Goal: Task Accomplishment & Management: Manage account settings

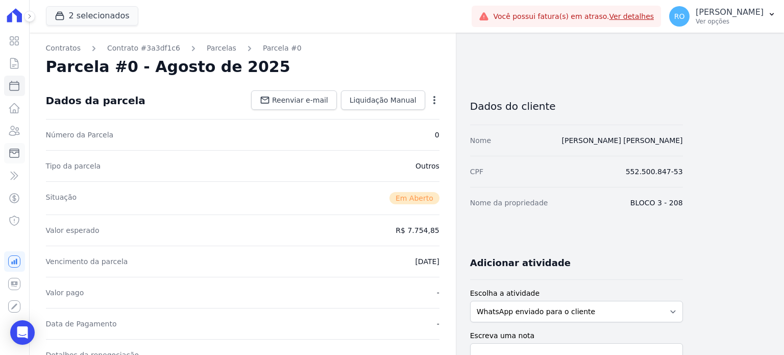
scroll to position [255, 0]
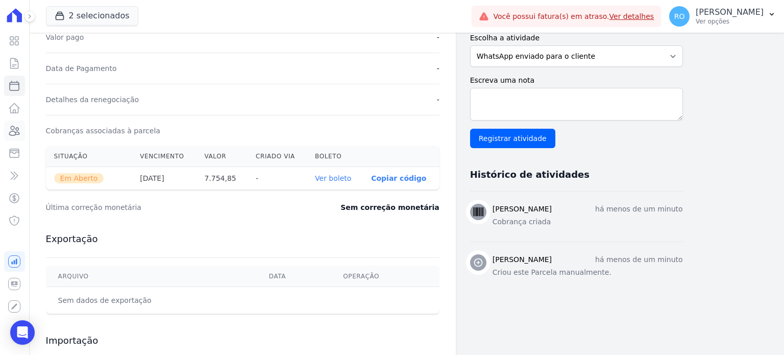
click at [16, 132] on icon at bounding box center [15, 130] width 10 height 9
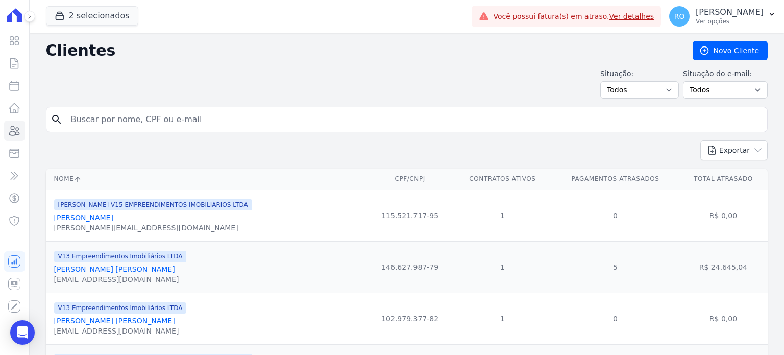
click at [114, 118] on input "search" at bounding box center [414, 119] width 698 height 20
click at [146, 128] on input "search" at bounding box center [414, 119] width 698 height 20
paste input "KAYAN"
type input "KAYAN"
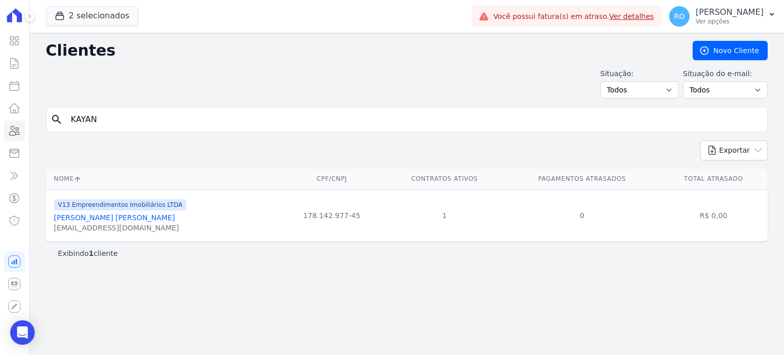
click at [83, 218] on link "[PERSON_NAME] [PERSON_NAME]" at bounding box center [114, 217] width 121 height 8
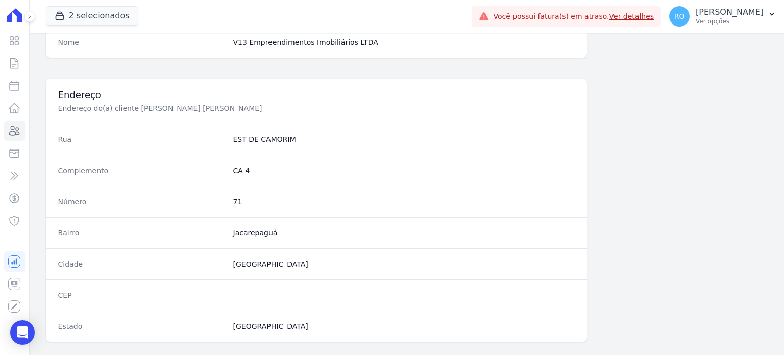
scroll to position [596, 0]
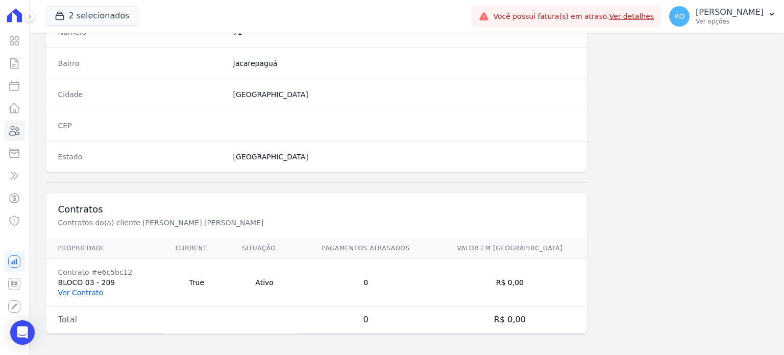
click at [85, 290] on link "Ver Contrato" at bounding box center [80, 292] width 45 height 8
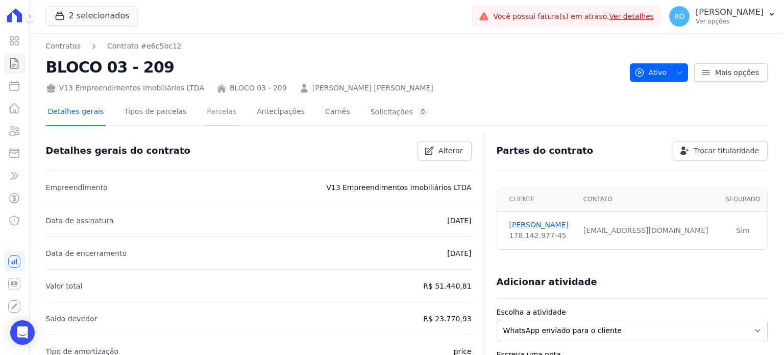
click at [212, 107] on link "Parcelas" at bounding box center [222, 112] width 34 height 27
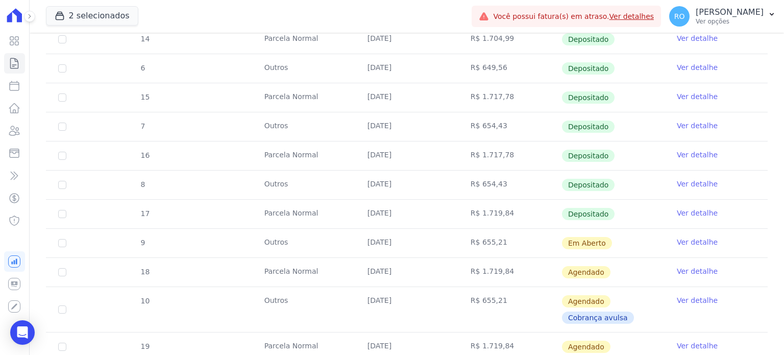
scroll to position [714, 0]
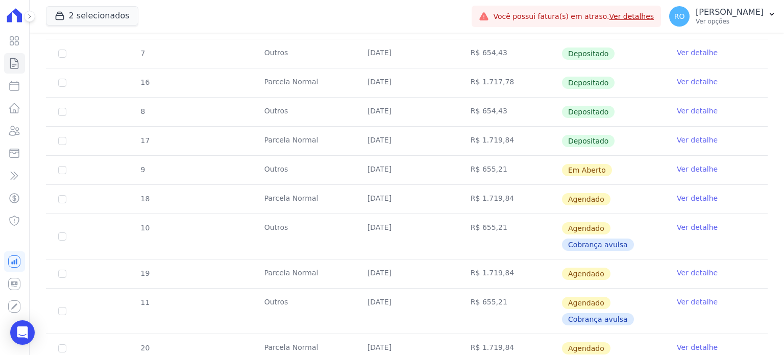
click at [688, 139] on link "Ver detalhe" at bounding box center [697, 140] width 41 height 10
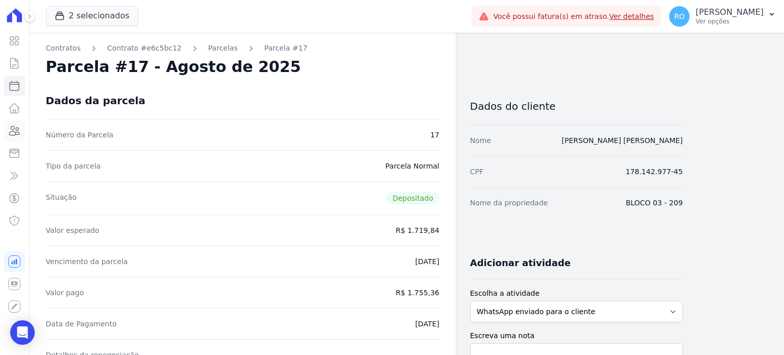
click at [10, 128] on icon at bounding box center [14, 130] width 12 height 12
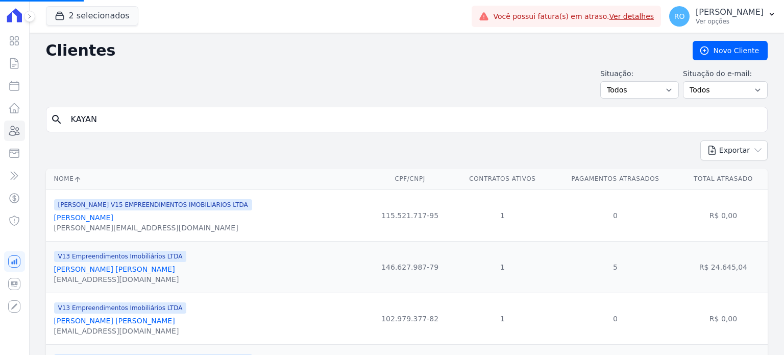
click at [113, 118] on input "KAYAN" at bounding box center [414, 119] width 698 height 20
click at [114, 118] on input "search" at bounding box center [414, 119] width 698 height 20
paste input "[PERSON_NAME]"
type input "[PERSON_NAME]"
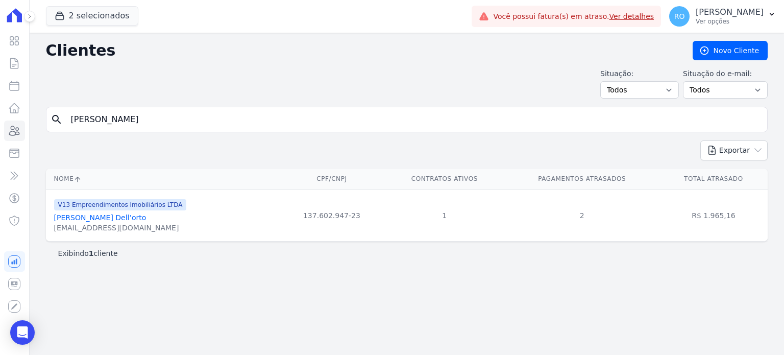
click at [110, 220] on link "[PERSON_NAME] Dell’orto" at bounding box center [100, 217] width 92 height 8
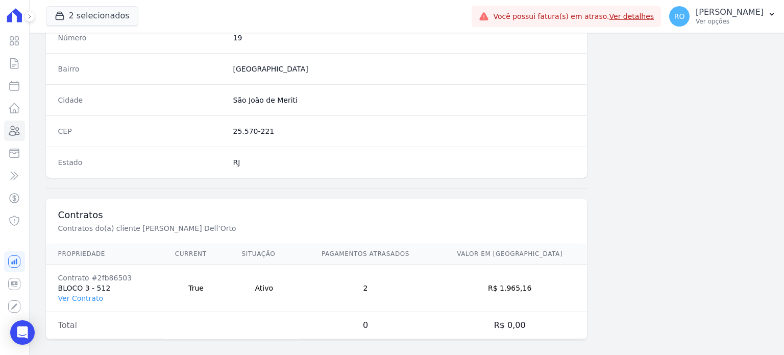
scroll to position [596, 0]
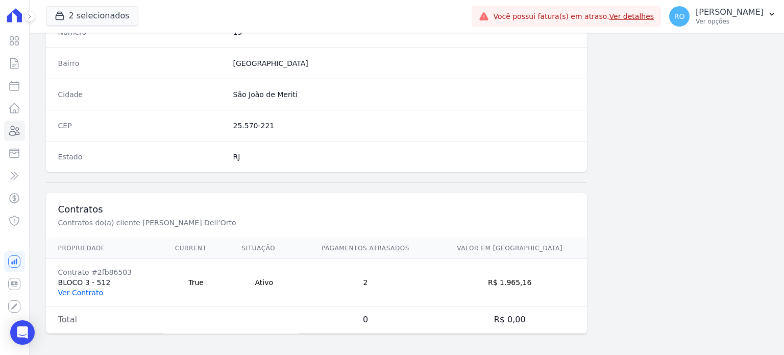
click at [84, 288] on link "Ver Contrato" at bounding box center [80, 292] width 45 height 8
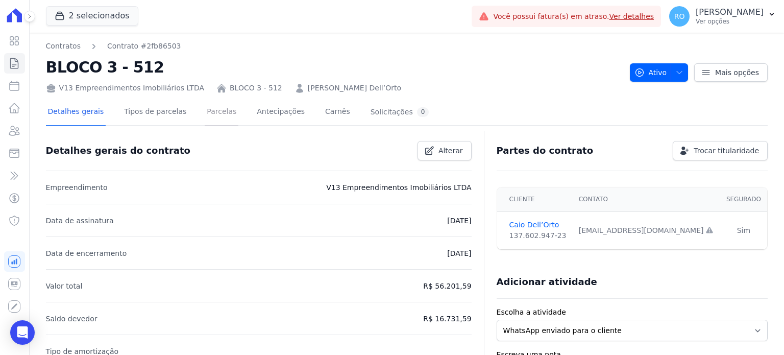
click at [205, 106] on link "Parcelas" at bounding box center [222, 112] width 34 height 27
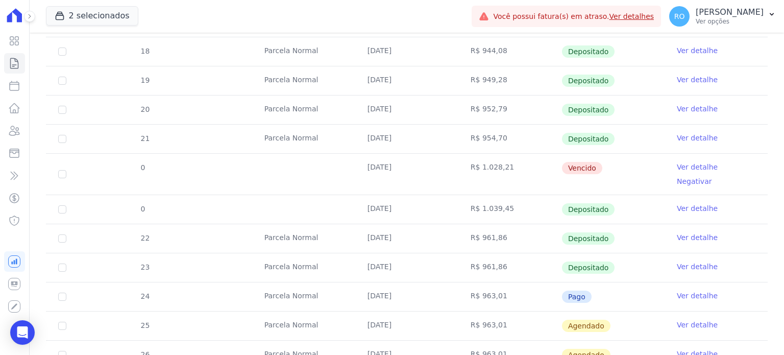
scroll to position [306, 0]
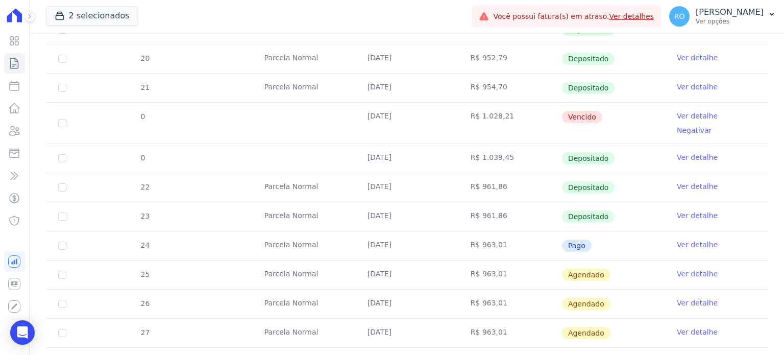
click at [679, 239] on link "Ver detalhe" at bounding box center [697, 244] width 41 height 10
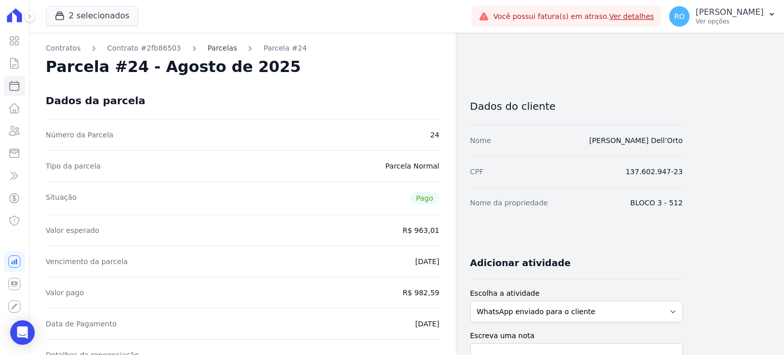
click at [212, 50] on link "Parcelas" at bounding box center [223, 48] width 30 height 11
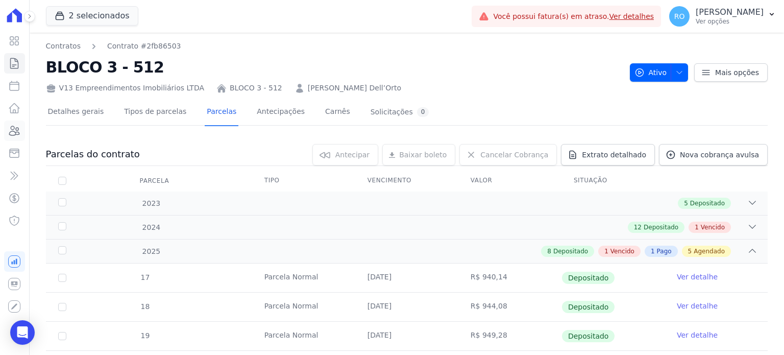
click at [12, 130] on icon at bounding box center [14, 130] width 12 height 12
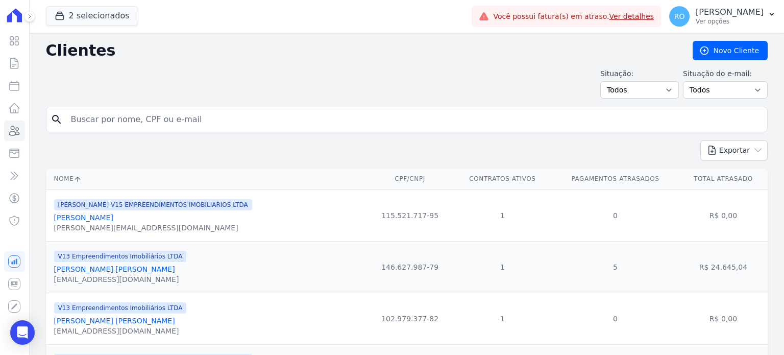
click at [195, 120] on input "search" at bounding box center [414, 119] width 698 height 20
paste input "[PERSON_NAME]"
type input "[PERSON_NAME]"
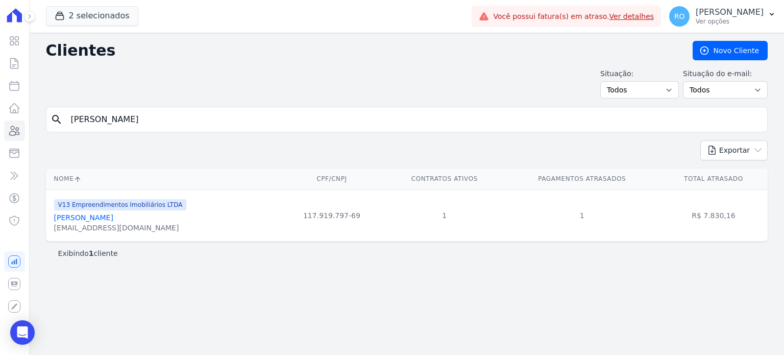
click at [113, 220] on link "[PERSON_NAME]" at bounding box center [83, 217] width 59 height 8
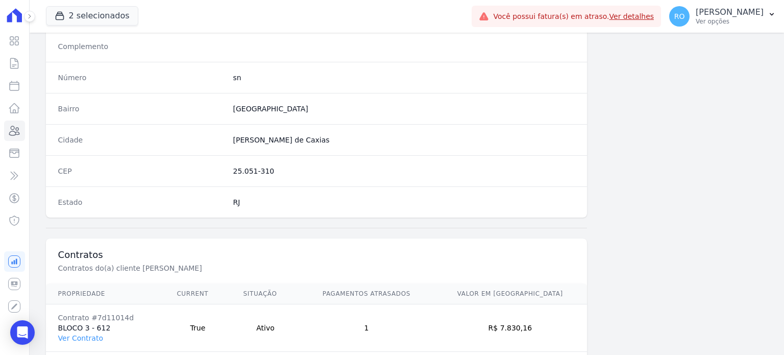
scroll to position [596, 0]
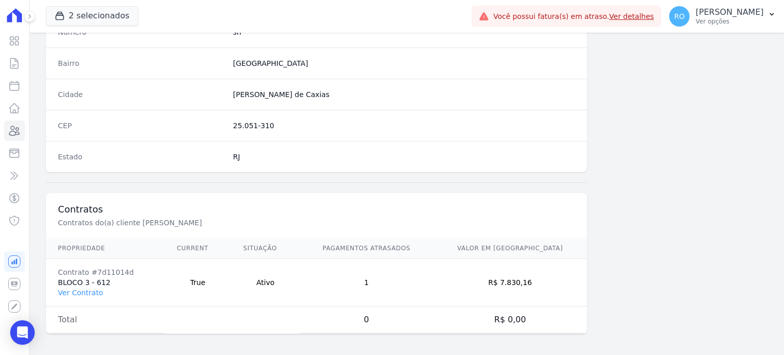
drag, startPoint x: 79, startPoint y: 289, endPoint x: 102, endPoint y: 276, distance: 26.1
click at [79, 289] on link "Ver Contrato" at bounding box center [80, 292] width 45 height 8
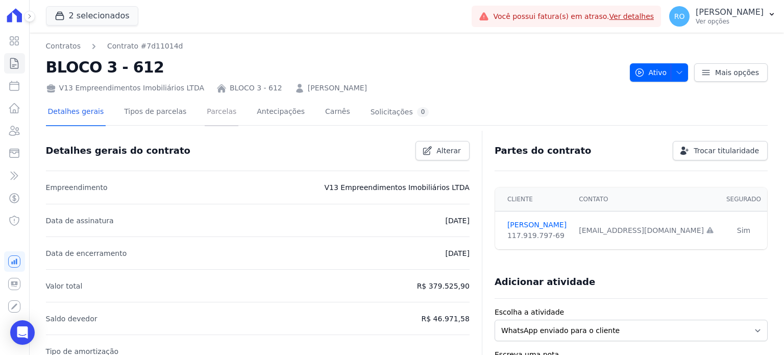
click at [212, 105] on link "Parcelas" at bounding box center [222, 112] width 34 height 27
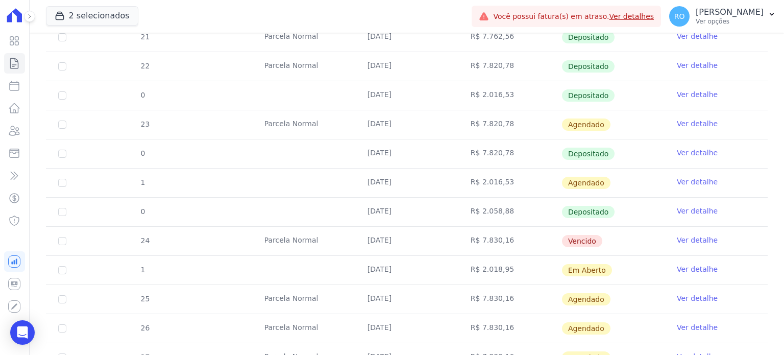
scroll to position [357, 0]
click at [16, 132] on icon at bounding box center [14, 130] width 12 height 12
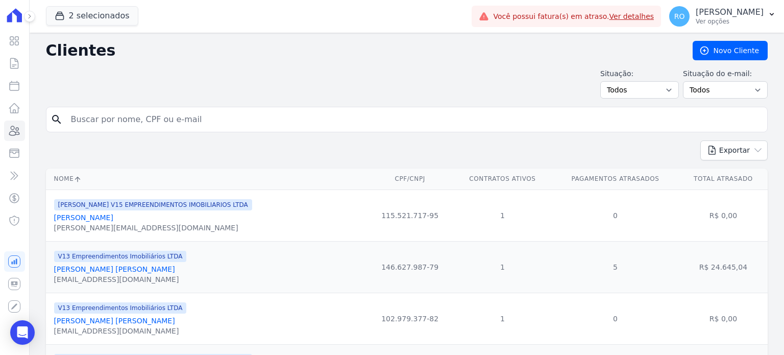
click at [206, 121] on input "search" at bounding box center [414, 119] width 698 height 20
paste input "[PERSON_NAME] DE [PERSON_NAME]"
type input "[PERSON_NAME] DE [PERSON_NAME]"
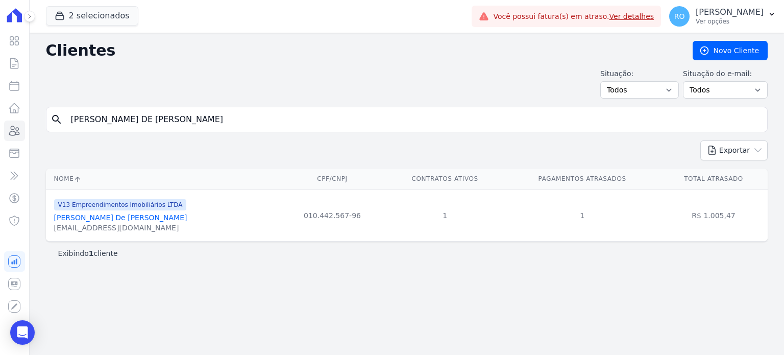
click at [114, 218] on link "[PERSON_NAME] De [PERSON_NAME]" at bounding box center [120, 217] width 133 height 8
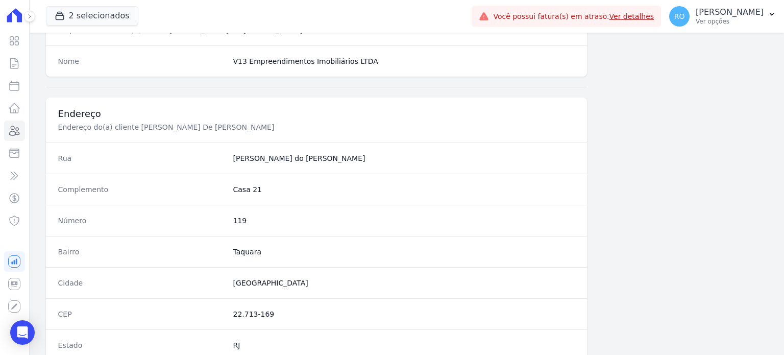
scroll to position [596, 0]
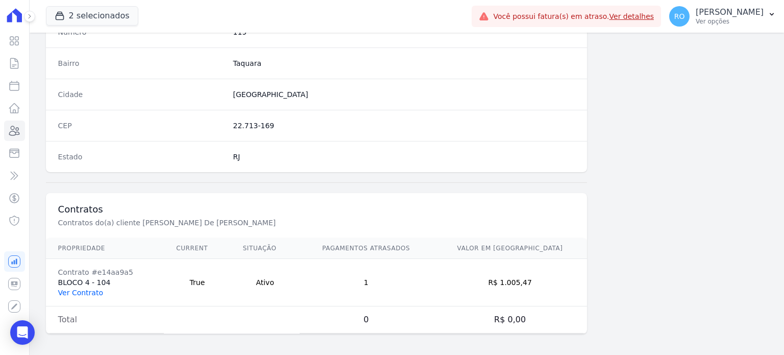
click at [76, 291] on link "Ver Contrato" at bounding box center [80, 292] width 45 height 8
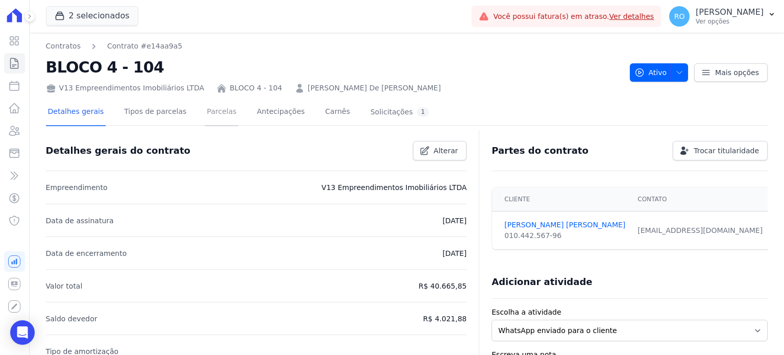
click at [207, 108] on link "Parcelas" at bounding box center [222, 112] width 34 height 27
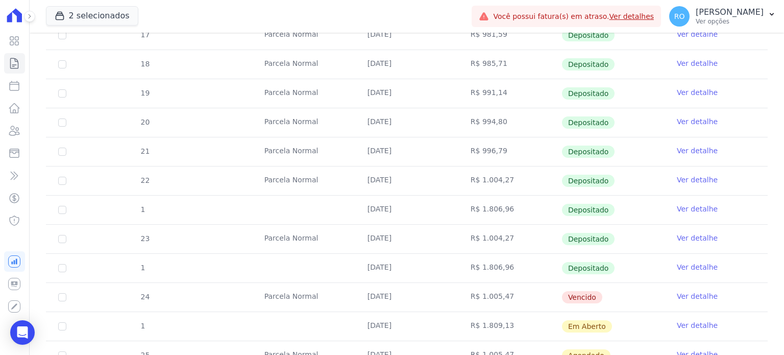
scroll to position [306, 0]
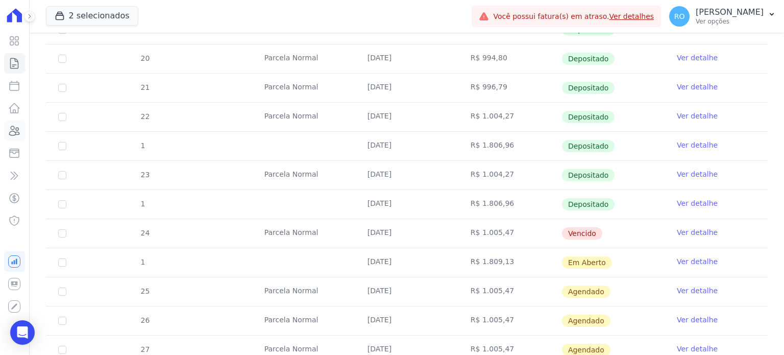
click at [11, 130] on icon at bounding box center [14, 130] width 12 height 12
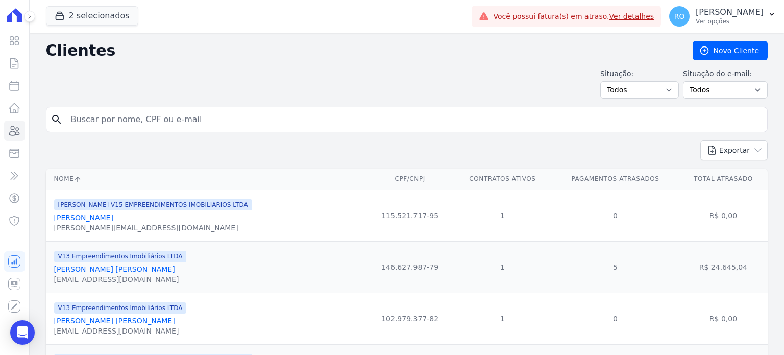
click at [193, 123] on input "search" at bounding box center [414, 119] width 698 height 20
paste input "[PERSON_NAME]"
type input "[PERSON_NAME]"
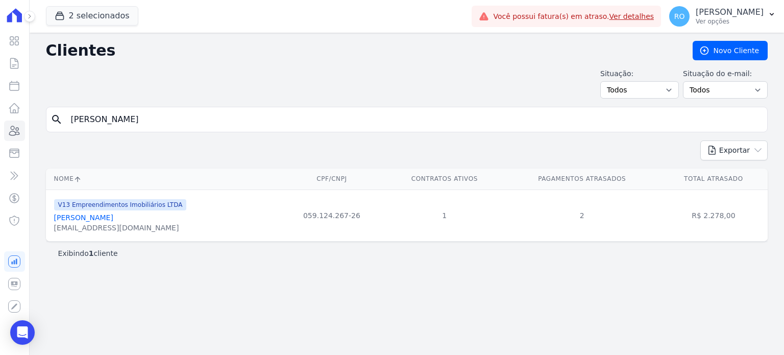
click at [102, 215] on link "[PERSON_NAME]" at bounding box center [83, 217] width 59 height 8
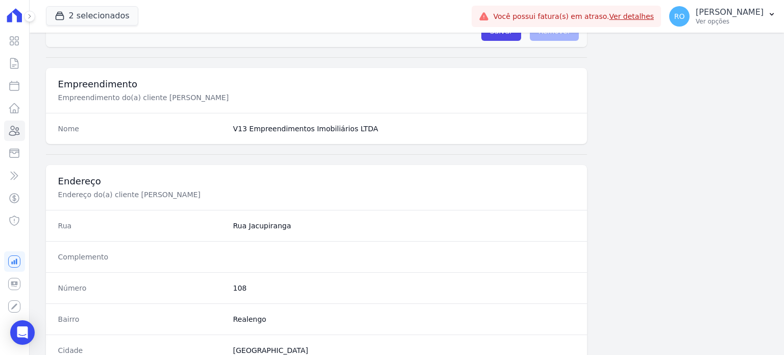
scroll to position [596, 0]
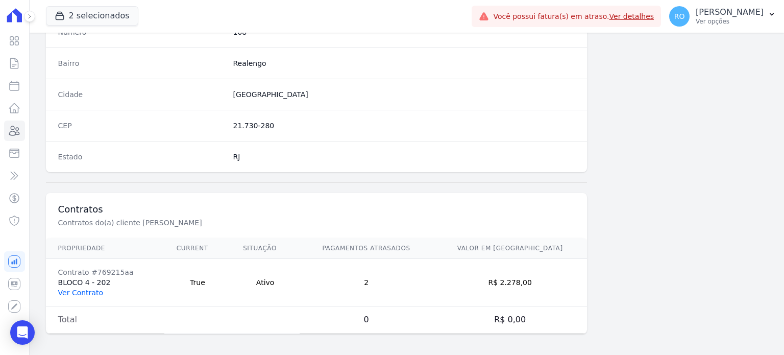
click at [83, 291] on link "Ver Contrato" at bounding box center [80, 292] width 45 height 8
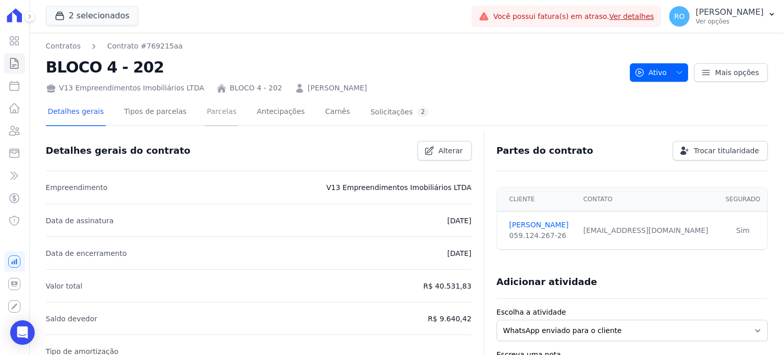
click at [218, 109] on link "Parcelas" at bounding box center [222, 112] width 34 height 27
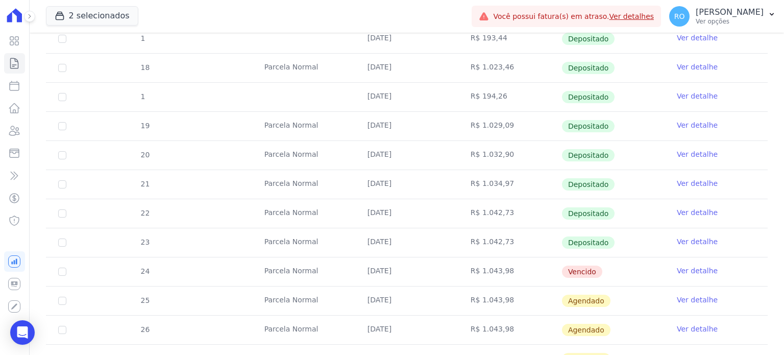
scroll to position [306, 0]
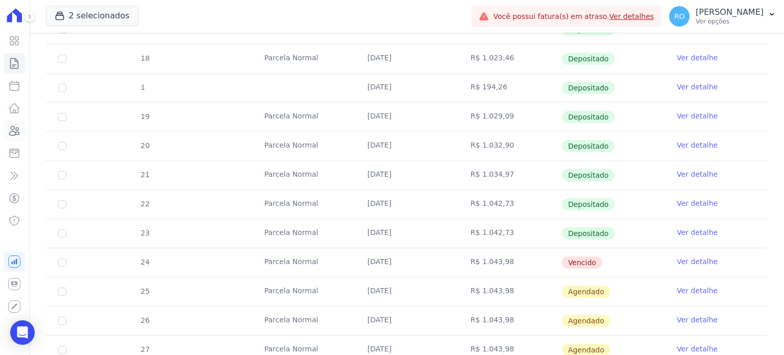
click at [16, 127] on icon at bounding box center [14, 130] width 12 height 12
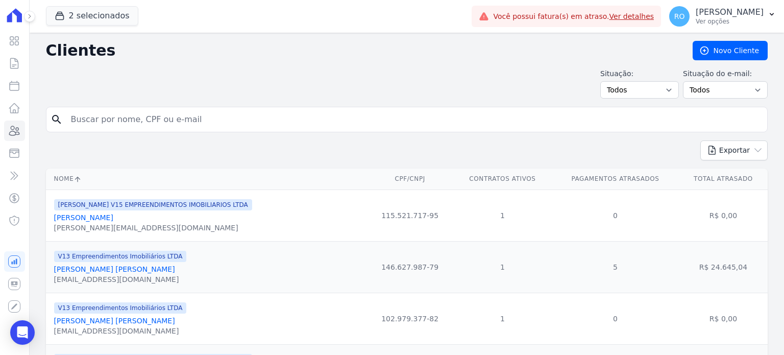
click at [189, 123] on input "search" at bounding box center [414, 119] width 698 height 20
paste input "[PERSON_NAME] [PERSON_NAME]"
type input "[PERSON_NAME] [PERSON_NAME]"
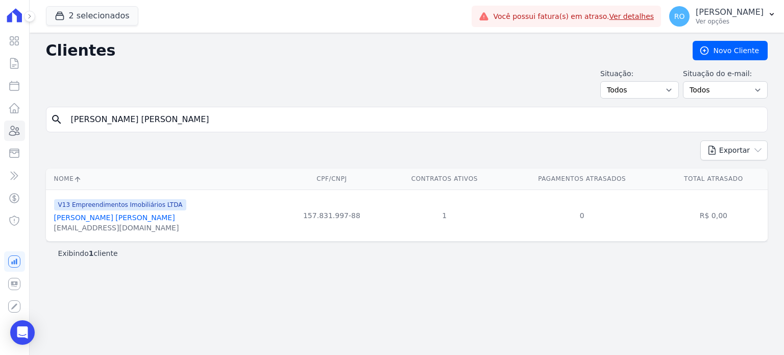
click at [124, 218] on link "[PERSON_NAME] [PERSON_NAME]" at bounding box center [114, 217] width 121 height 8
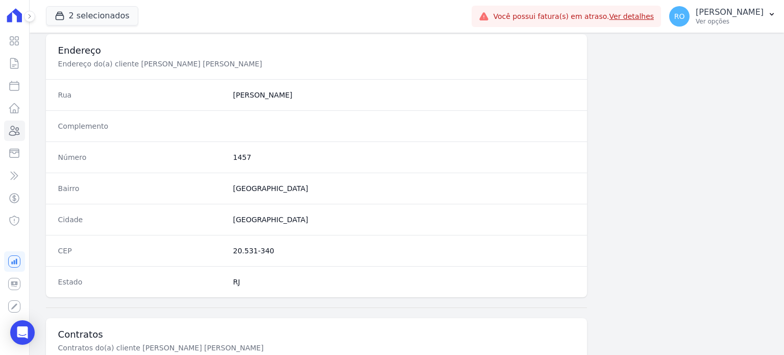
scroll to position [596, 0]
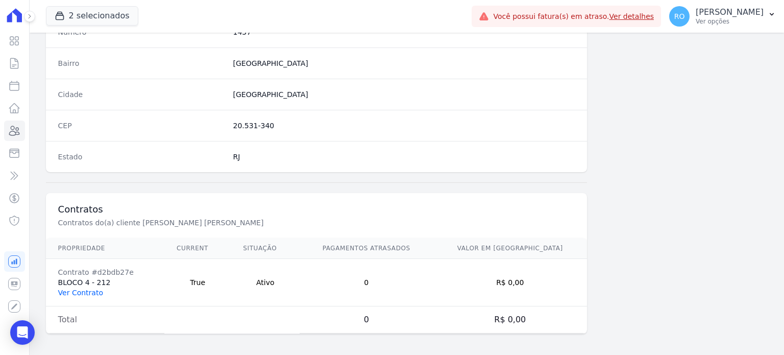
click at [60, 291] on link "Ver Contrato" at bounding box center [80, 292] width 45 height 8
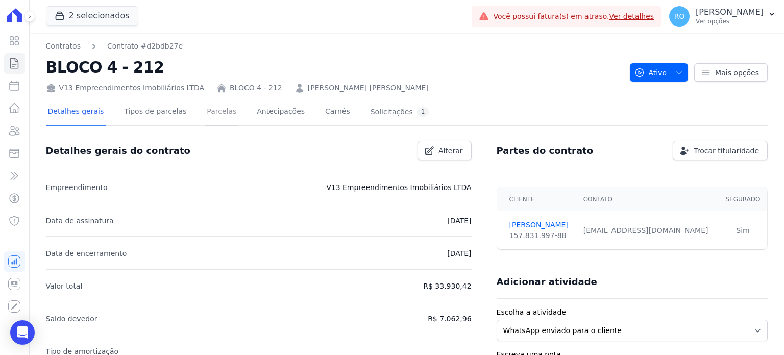
click at [213, 113] on link "Parcelas" at bounding box center [222, 112] width 34 height 27
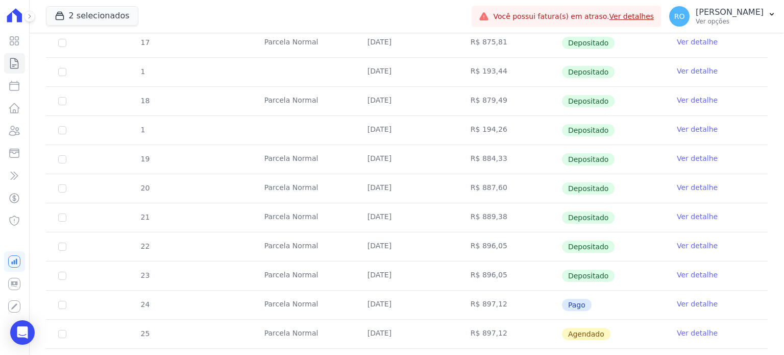
scroll to position [255, 0]
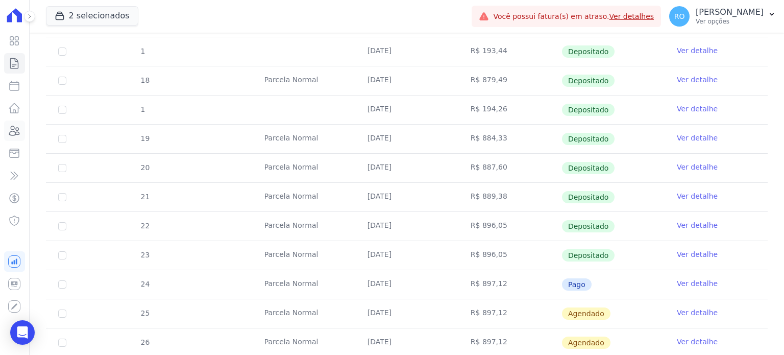
click at [17, 128] on icon at bounding box center [14, 130] width 12 height 12
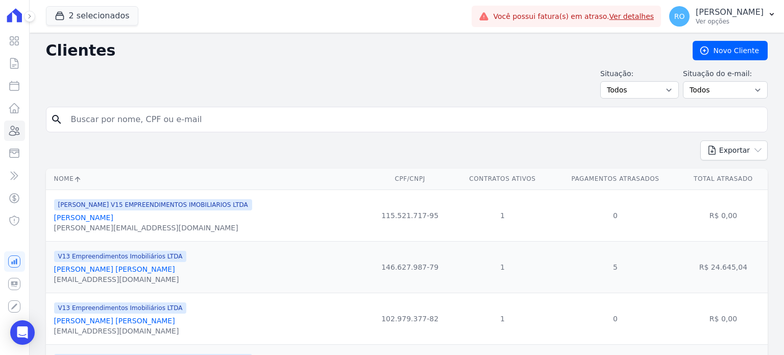
click at [212, 124] on input "search" at bounding box center [414, 119] width 698 height 20
paste input "[PERSON_NAME] [PERSON_NAME]"
type input "[PERSON_NAME] [PERSON_NAME]"
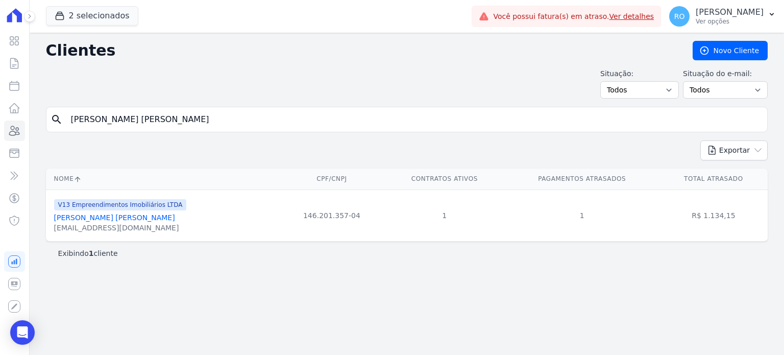
click at [83, 216] on link "[PERSON_NAME] [PERSON_NAME]" at bounding box center [114, 217] width 121 height 8
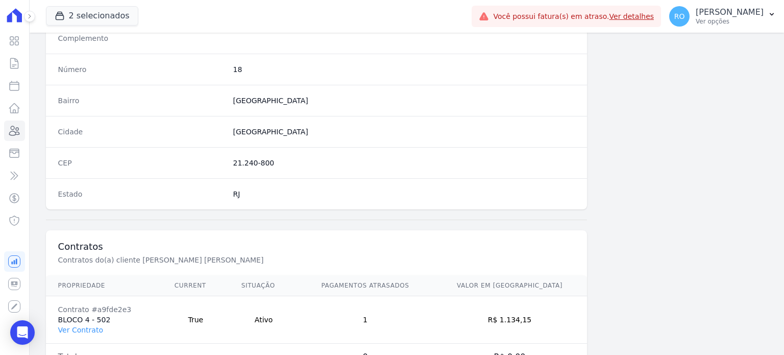
scroll to position [561, 0]
click at [78, 324] on link "Ver Contrato" at bounding box center [80, 327] width 45 height 8
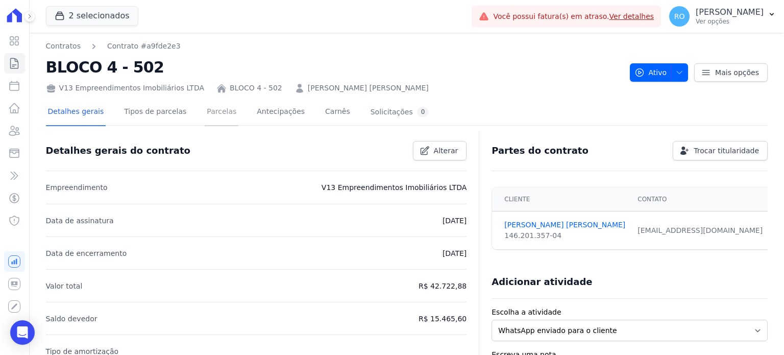
click at [210, 115] on link "Parcelas" at bounding box center [222, 112] width 34 height 27
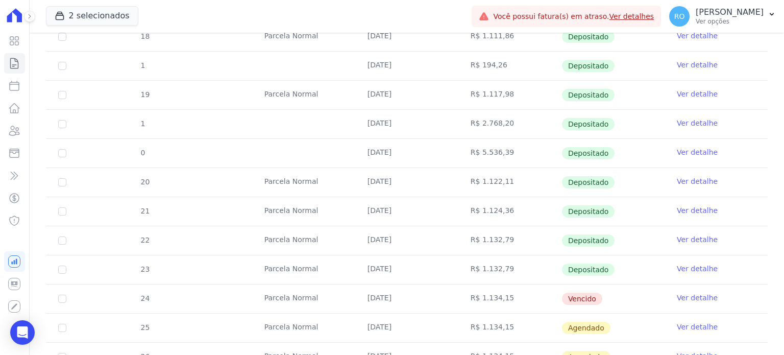
scroll to position [357, 0]
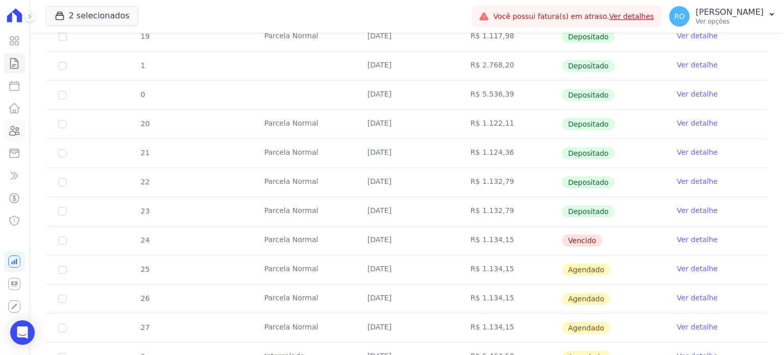
click at [21, 132] on link "Clientes" at bounding box center [14, 130] width 21 height 20
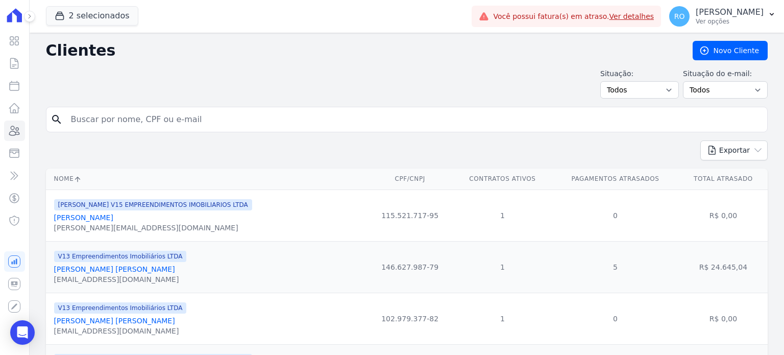
click at [218, 120] on input "search" at bounding box center [414, 119] width 698 height 20
paste input "[PERSON_NAME] [PERSON_NAME]"
type input "[PERSON_NAME] [PERSON_NAME]"
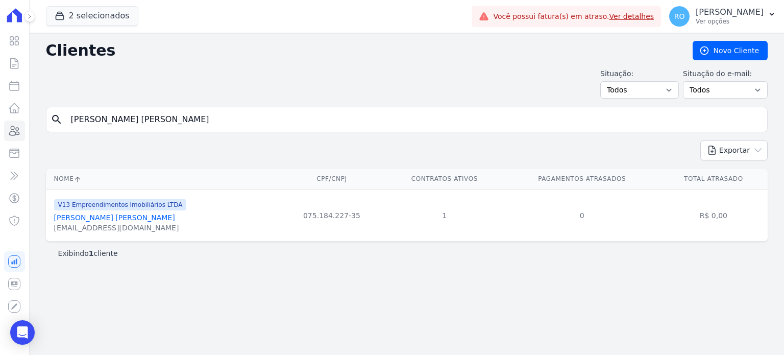
click at [63, 220] on link "[PERSON_NAME] [PERSON_NAME]" at bounding box center [114, 217] width 121 height 8
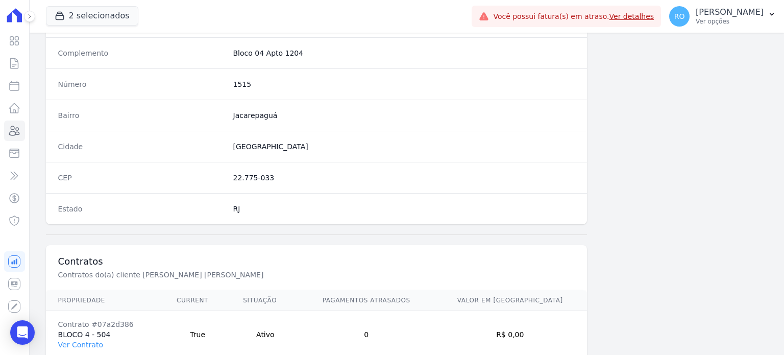
scroll to position [596, 0]
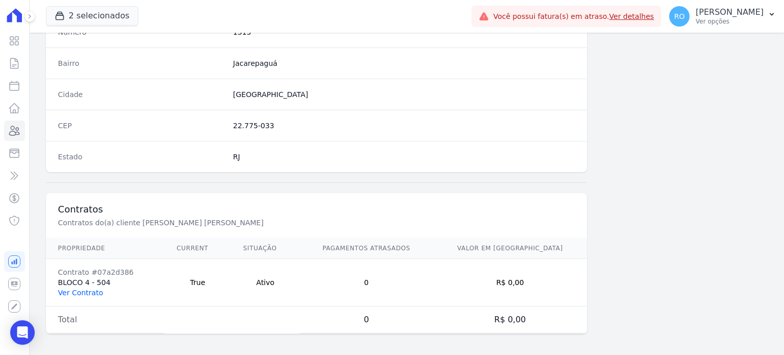
click at [78, 291] on link "Ver Contrato" at bounding box center [80, 292] width 45 height 8
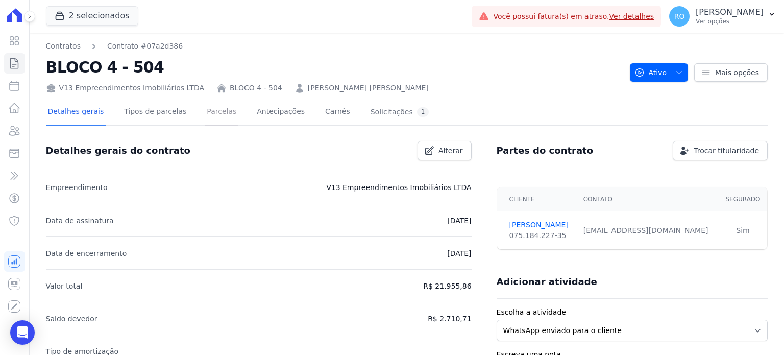
click at [210, 114] on link "Parcelas" at bounding box center [222, 112] width 34 height 27
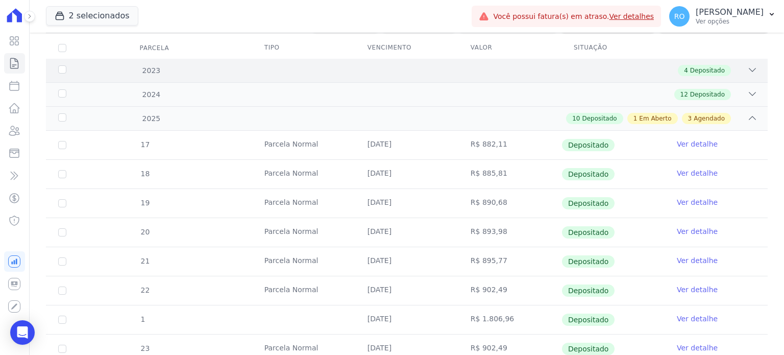
scroll to position [255, 0]
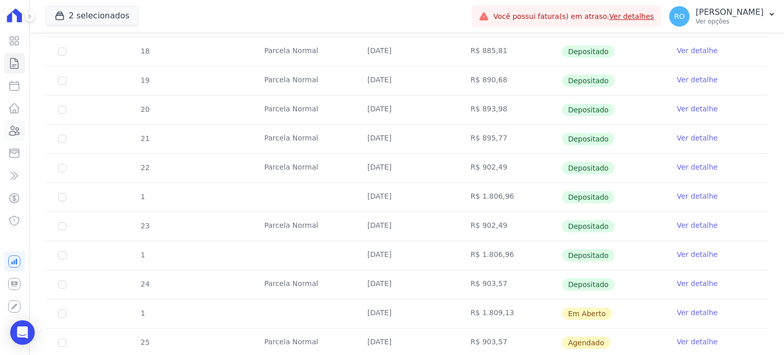
click at [17, 133] on icon at bounding box center [14, 130] width 12 height 12
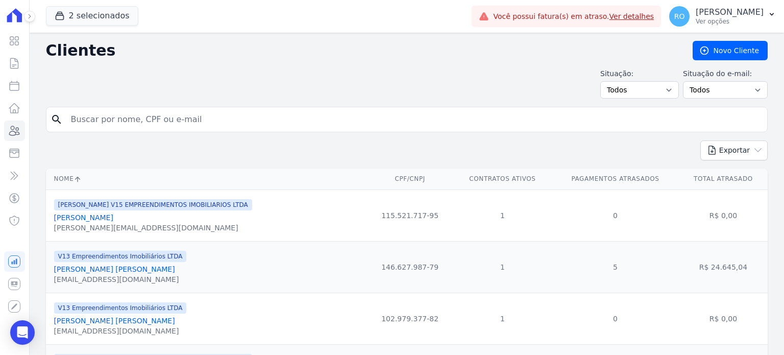
click at [260, 127] on input "search" at bounding box center [414, 119] width 698 height 20
paste input "[PERSON_NAME]"
type input "[PERSON_NAME]"
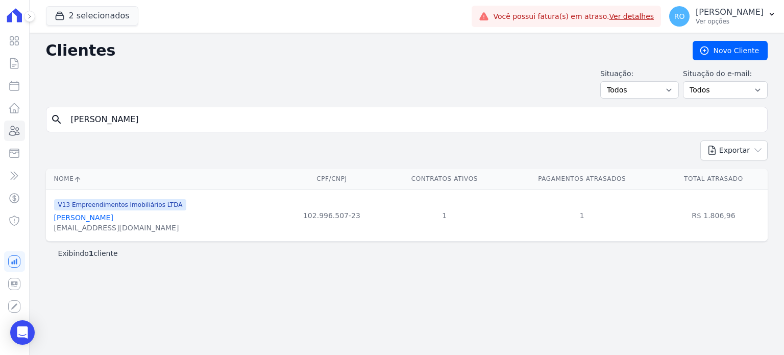
click at [113, 218] on link "[PERSON_NAME]" at bounding box center [83, 217] width 59 height 8
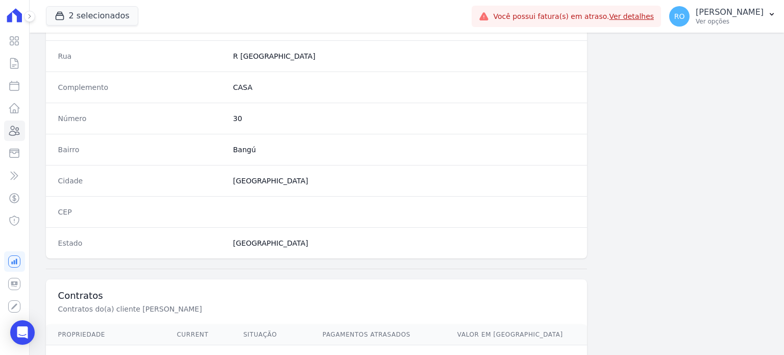
scroll to position [596, 0]
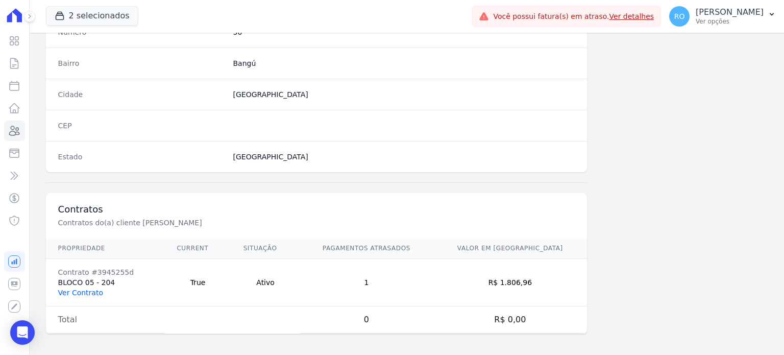
click at [69, 289] on link "Ver Contrato" at bounding box center [80, 292] width 45 height 8
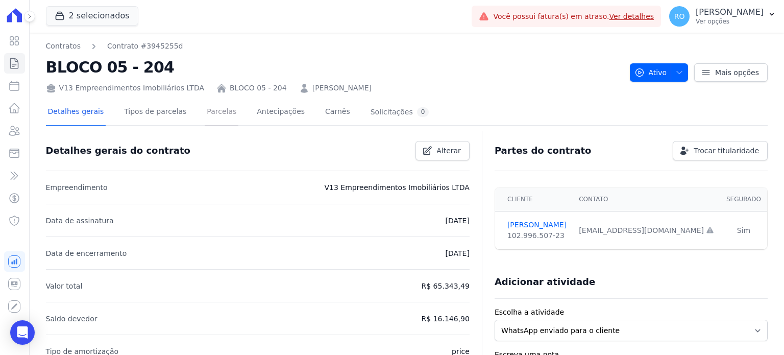
click at [205, 116] on link "Parcelas" at bounding box center [222, 112] width 34 height 27
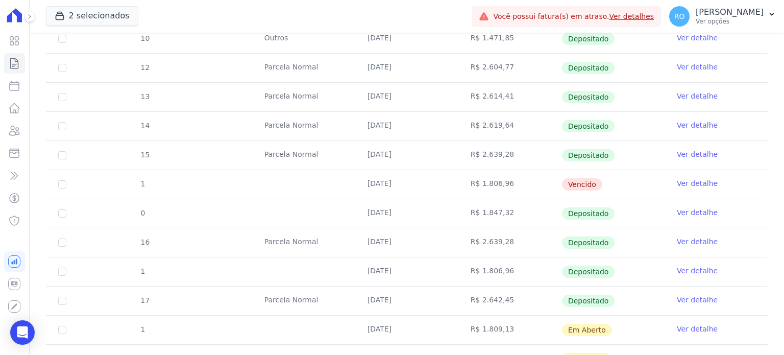
scroll to position [357, 0]
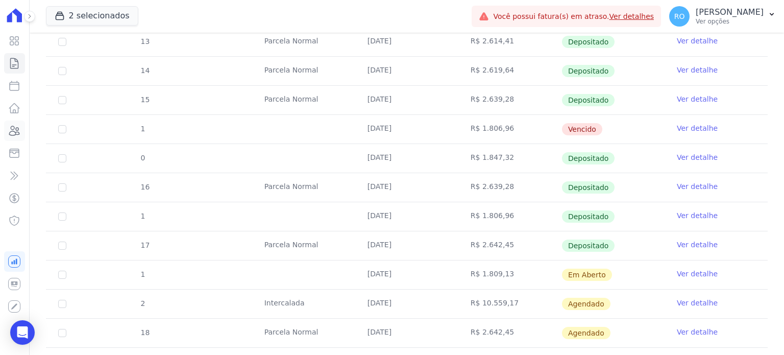
click at [16, 134] on icon at bounding box center [14, 130] width 12 height 12
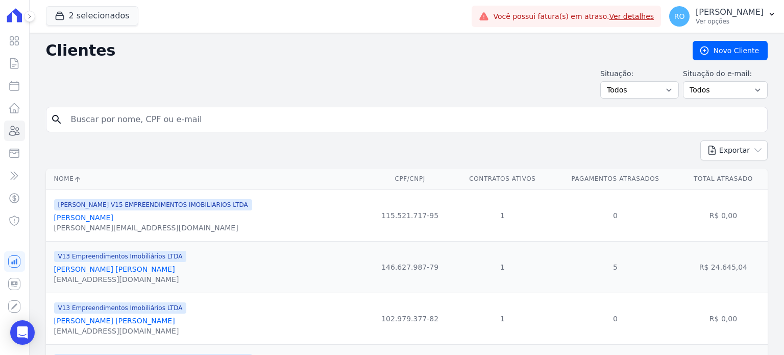
click at [277, 122] on input "search" at bounding box center [414, 119] width 698 height 20
paste input "EMANOEL [PERSON_NAME]"
type input "EMANOEL [PERSON_NAME]"
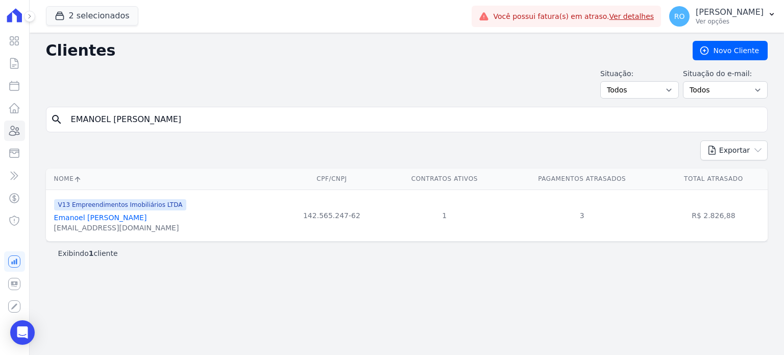
click at [129, 219] on link "Emanoel [PERSON_NAME]" at bounding box center [100, 217] width 93 height 8
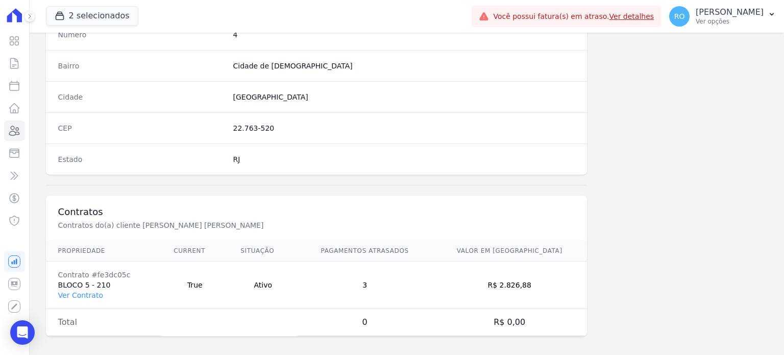
scroll to position [596, 0]
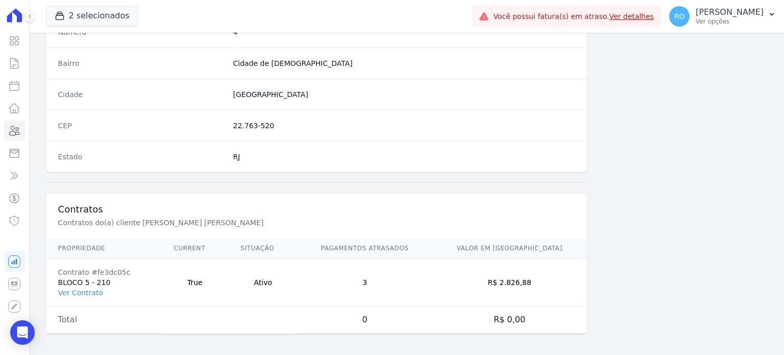
drag, startPoint x: 72, startPoint y: 291, endPoint x: 215, endPoint y: 244, distance: 149.7
click at [73, 290] on link "Ver Contrato" at bounding box center [80, 292] width 45 height 8
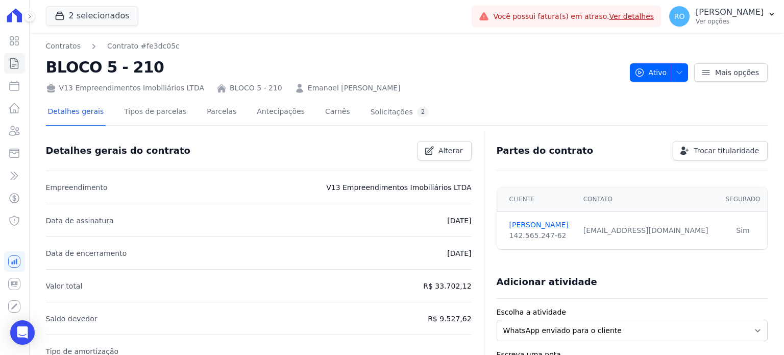
click at [223, 114] on div "Detalhes gerais Tipos de parcelas [GEOGRAPHIC_DATA] Antecipações [PERSON_NAME] …" at bounding box center [238, 112] width 385 height 27
drag, startPoint x: 204, startPoint y: 112, endPoint x: 228, endPoint y: 112, distance: 24.5
click at [205, 112] on link "Parcelas" at bounding box center [222, 112] width 34 height 27
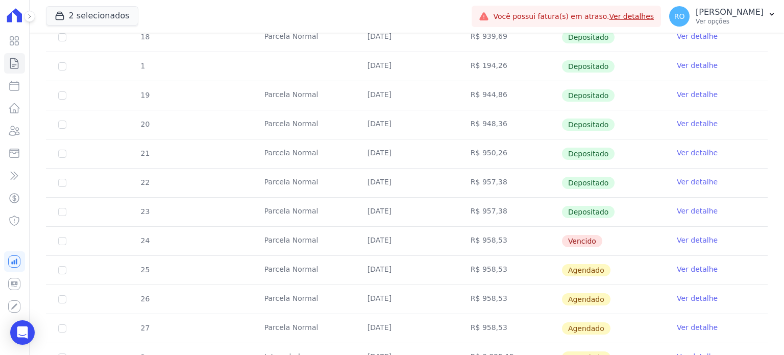
scroll to position [357, 0]
click at [13, 131] on icon at bounding box center [15, 130] width 10 height 9
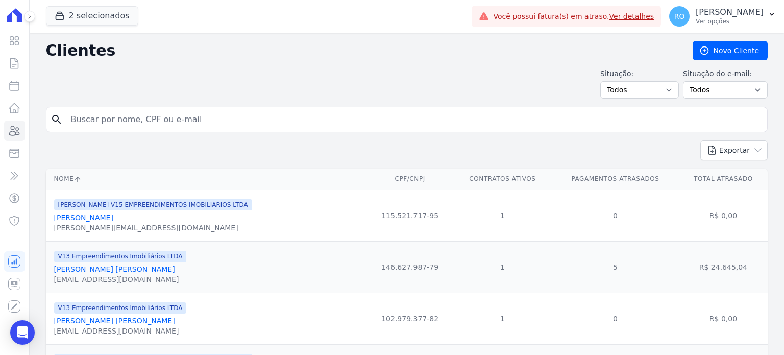
click at [237, 118] on input "search" at bounding box center [414, 119] width 698 height 20
paste input "[PERSON_NAME] [PERSON_NAME]"
type input "[PERSON_NAME] [PERSON_NAME]"
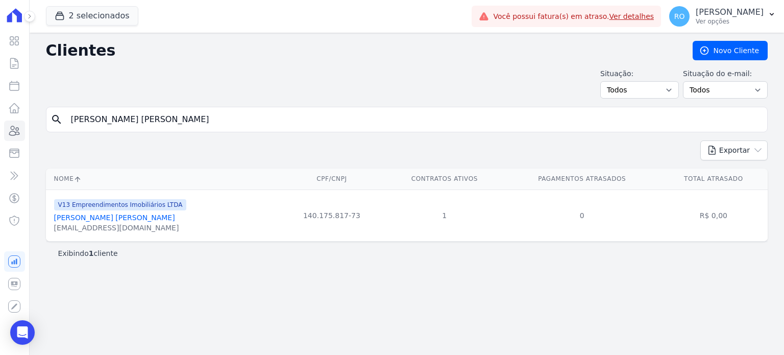
click at [100, 218] on link "[PERSON_NAME] [PERSON_NAME]" at bounding box center [114, 217] width 121 height 8
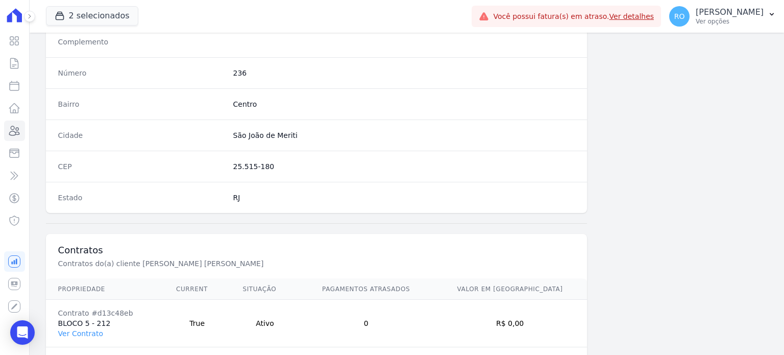
scroll to position [596, 0]
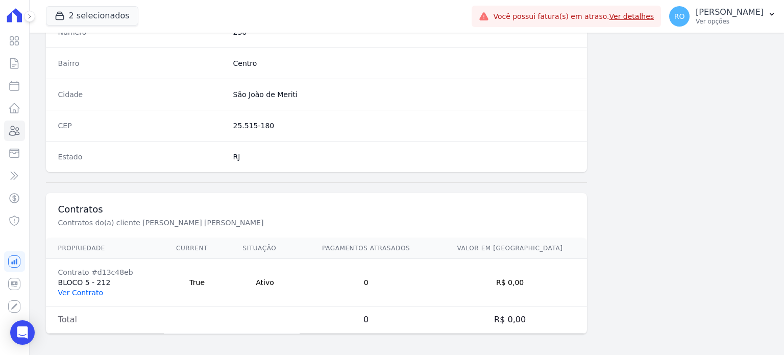
click at [84, 289] on link "Ver Contrato" at bounding box center [80, 292] width 45 height 8
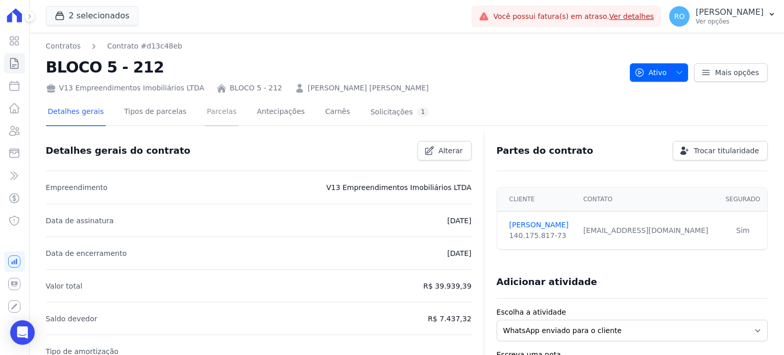
click at [212, 116] on link "Parcelas" at bounding box center [222, 112] width 34 height 27
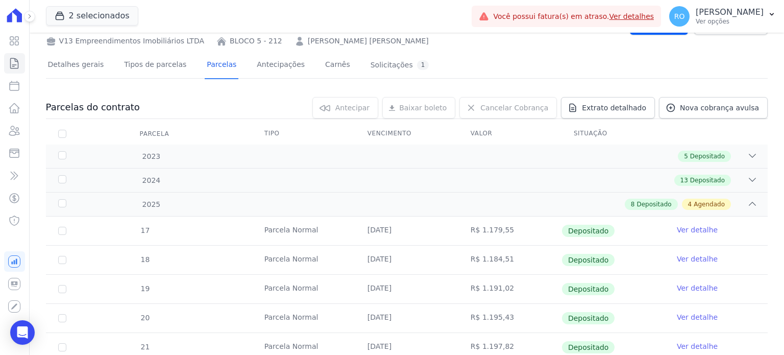
scroll to position [204, 0]
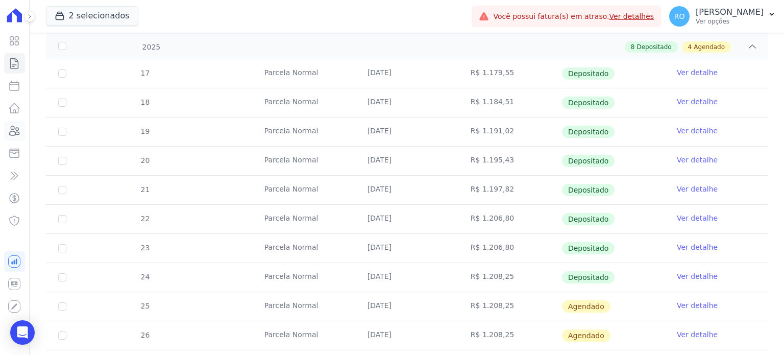
click at [16, 132] on icon at bounding box center [15, 130] width 10 height 9
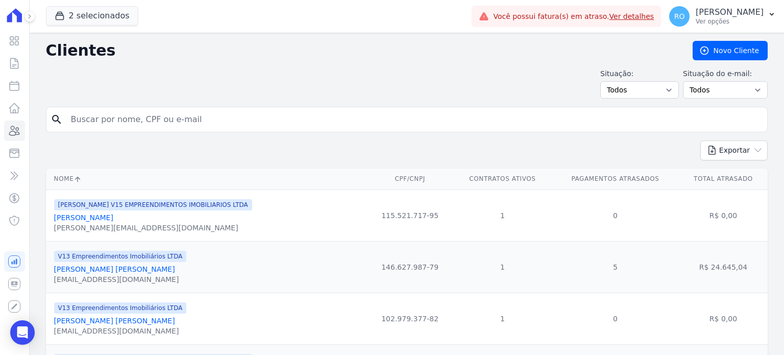
click at [220, 116] on input "search" at bounding box center [414, 119] width 698 height 20
paste input "RAIANE [PERSON_NAME] [PERSON_NAME]"
type input "RAIANE [PERSON_NAME] [PERSON_NAME]"
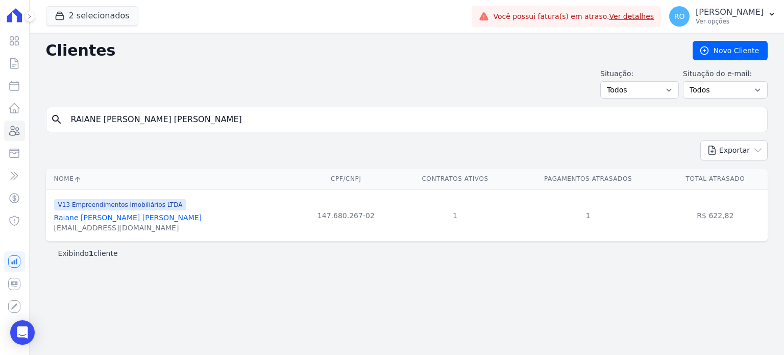
click at [106, 219] on link "Raiane [PERSON_NAME] [PERSON_NAME]" at bounding box center [127, 217] width 147 height 8
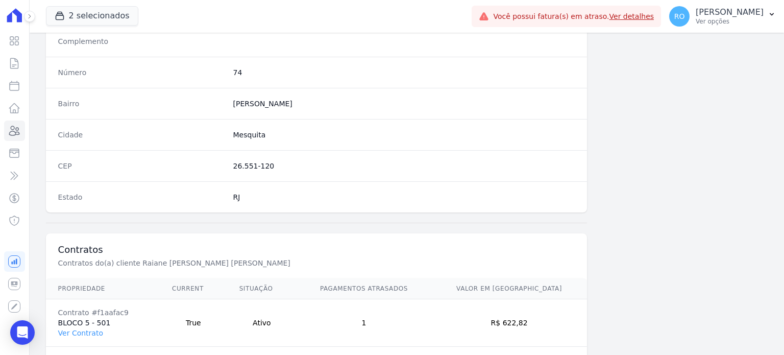
scroll to position [596, 0]
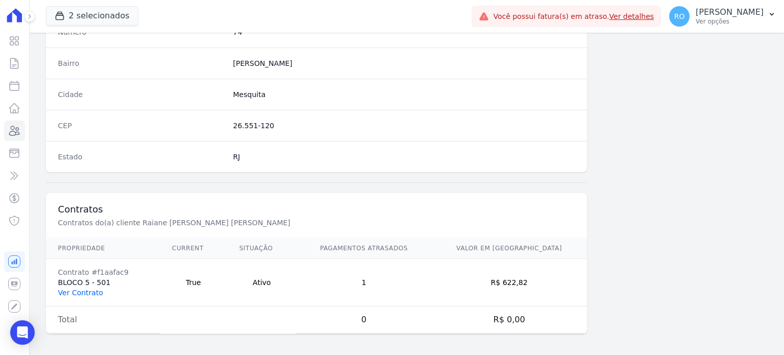
click at [85, 291] on link "Ver Contrato" at bounding box center [80, 292] width 45 height 8
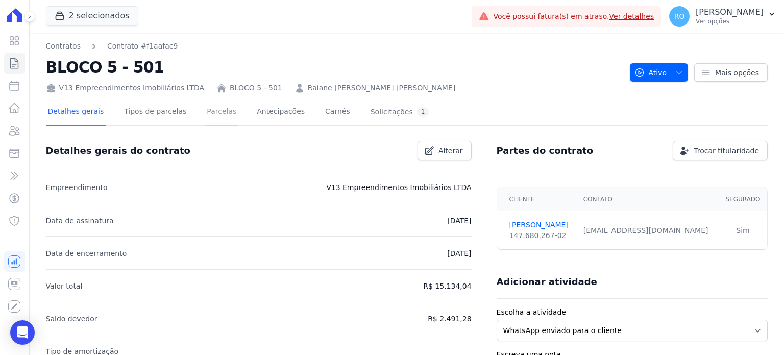
click at [206, 116] on link "Parcelas" at bounding box center [222, 112] width 34 height 27
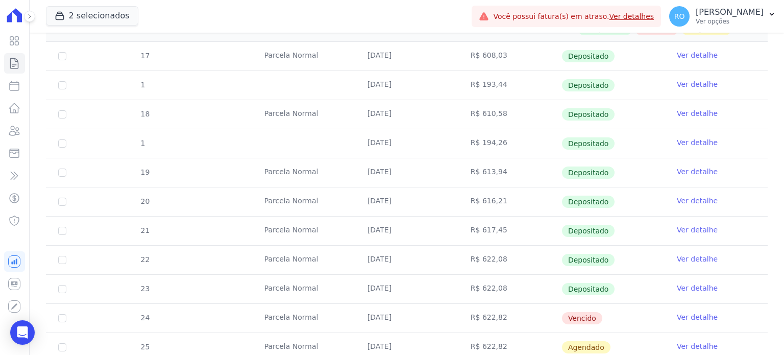
scroll to position [204, 0]
